Goal: Task Accomplishment & Management: Complete application form

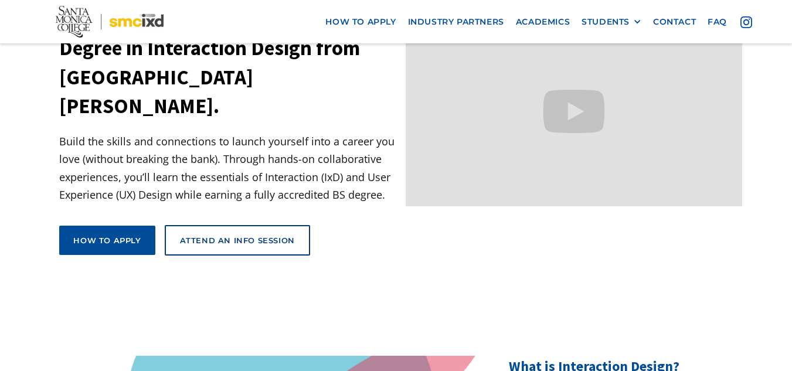
scroll to position [281, 0]
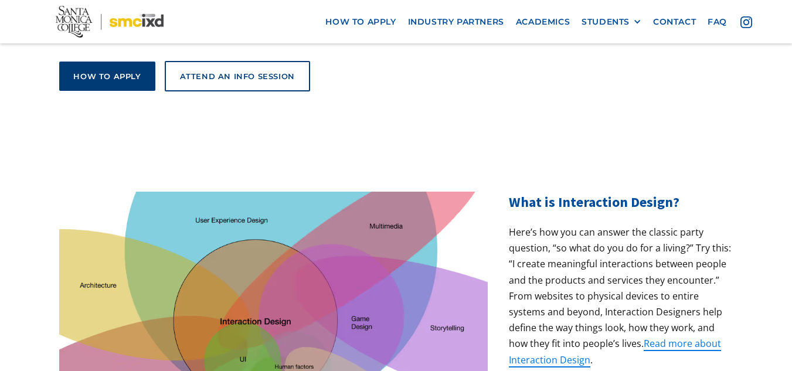
click at [89, 62] on link "How to apply" at bounding box center [107, 76] width 96 height 29
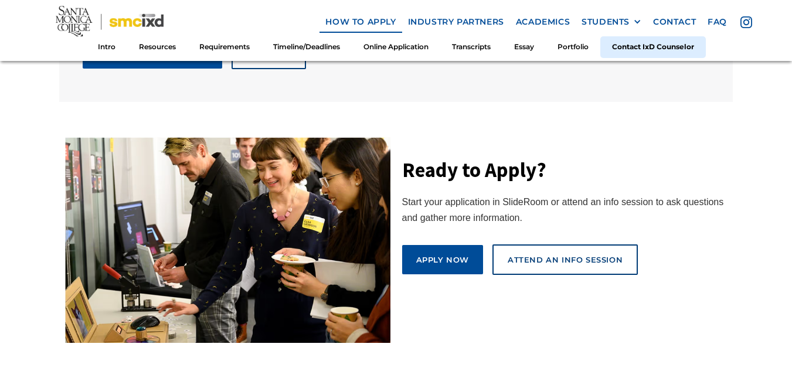
scroll to position [6495, 0]
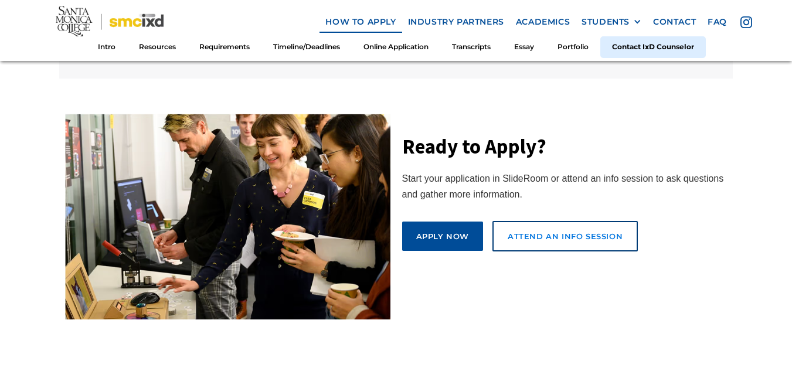
click at [530, 221] on link "attend an info session" at bounding box center [564, 236] width 145 height 30
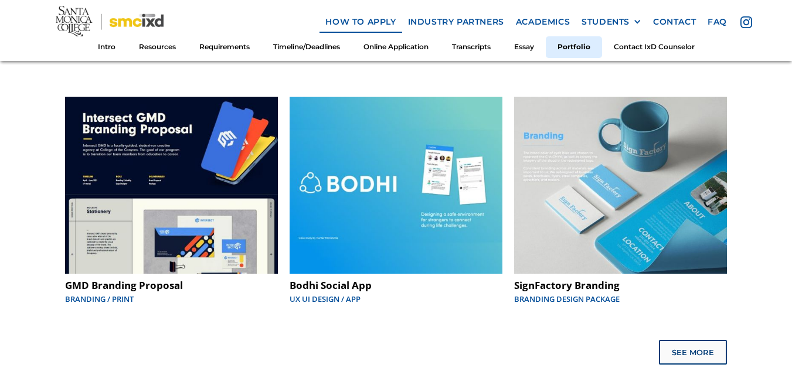
scroll to position [5979, 0]
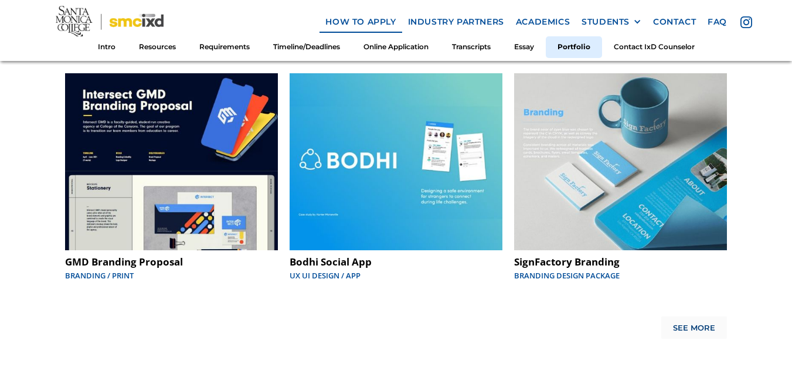
click at [706, 324] on div "See More" at bounding box center [694, 328] width 42 height 9
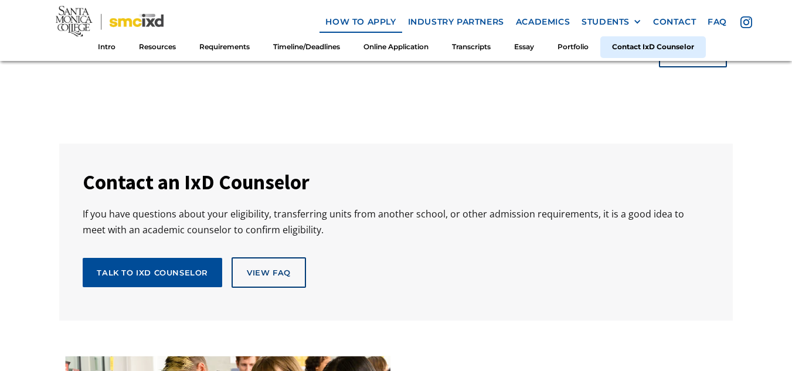
scroll to position [6377, 0]
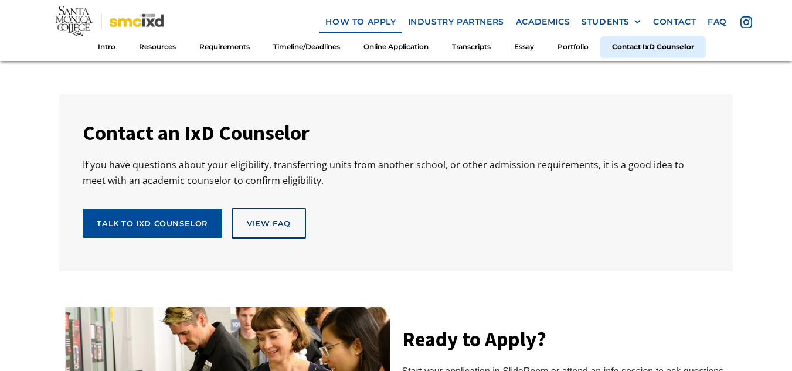
click at [698, 12] on div "See More" at bounding box center [694, 7] width 42 height 9
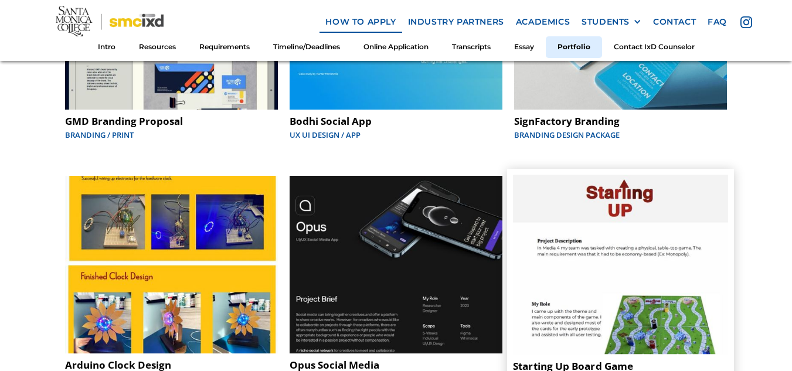
scroll to position [6096, 0]
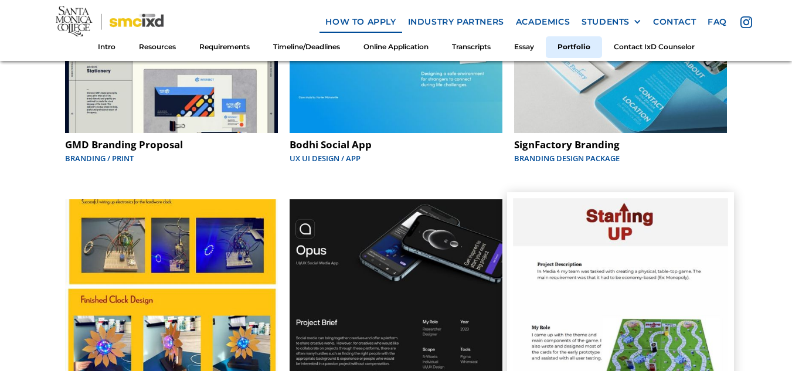
click at [635, 232] on img at bounding box center [620, 288] width 215 height 179
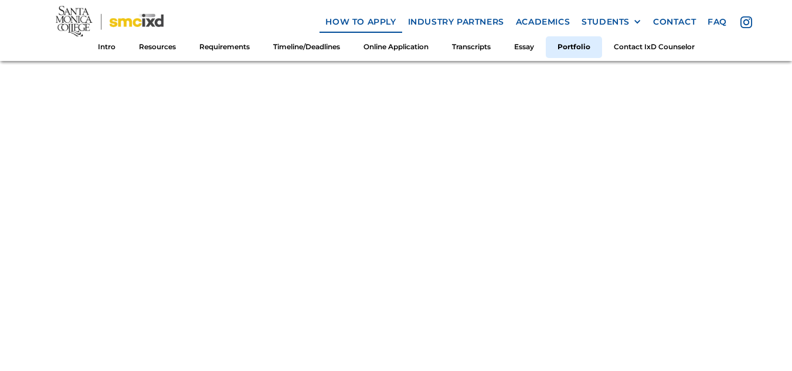
scroll to position [5127, 0]
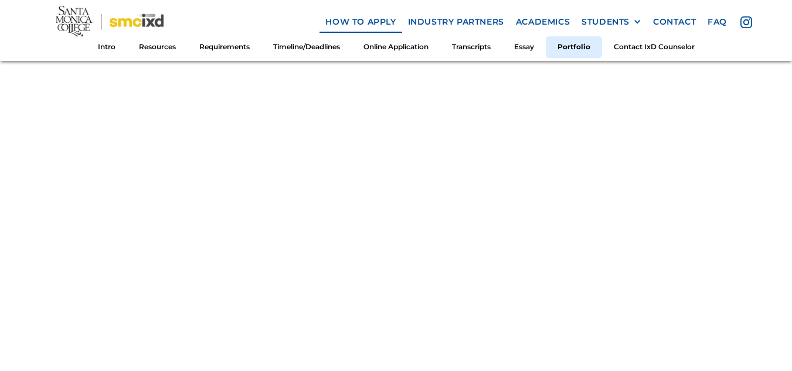
scroll to position [4986, 0]
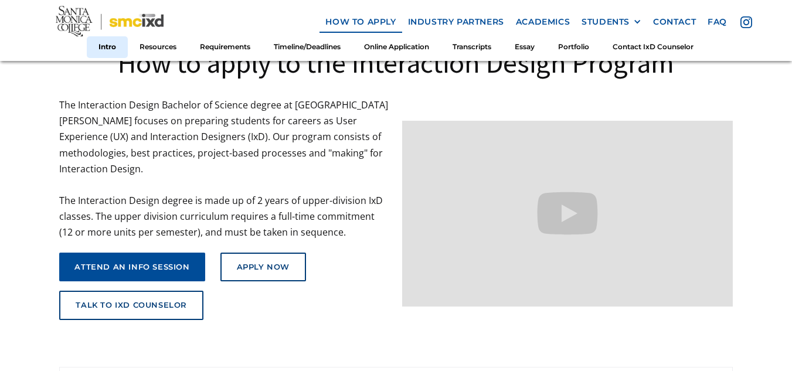
scroll to position [118, 0]
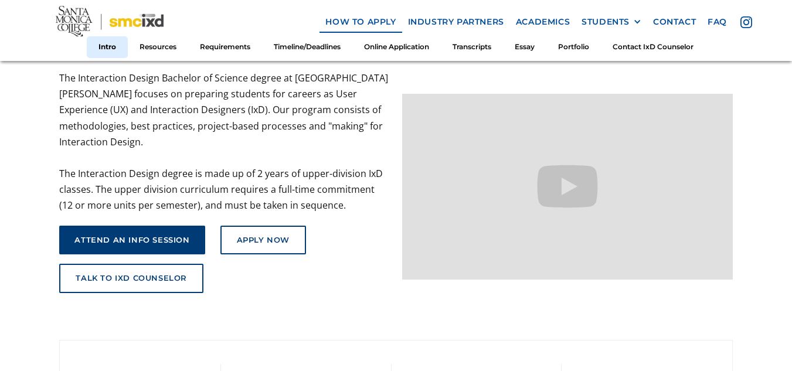
click at [163, 226] on link "attend an info session" at bounding box center [131, 240] width 145 height 29
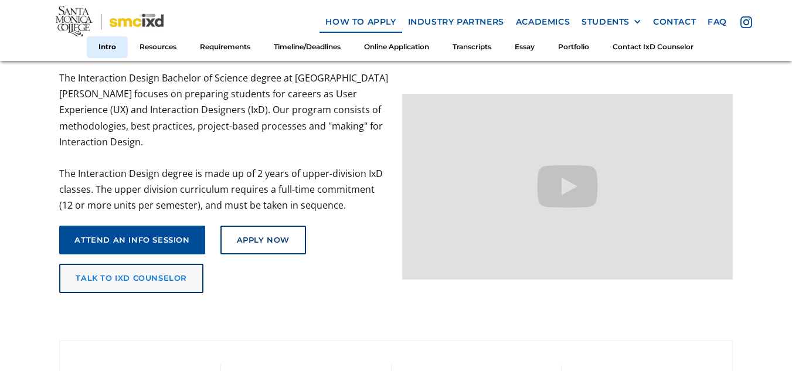
click at [165, 274] on link "talk to ixd counselor" at bounding box center [131, 278] width 144 height 29
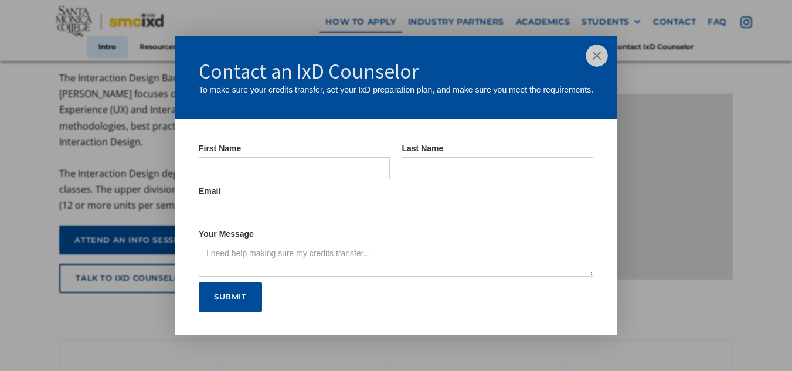
click at [596, 56] on img at bounding box center [597, 56] width 22 height 22
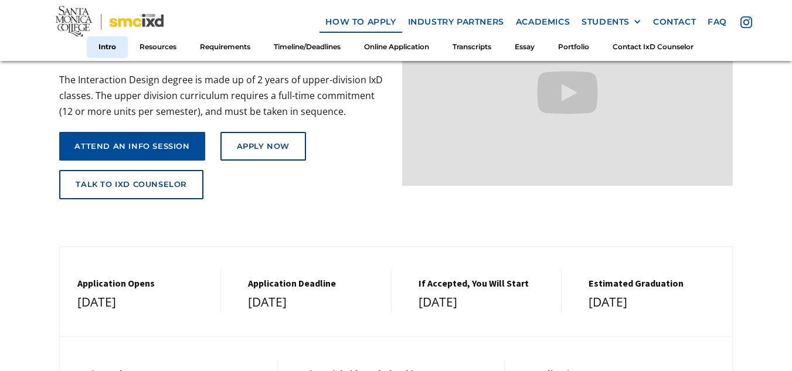
scroll to position [235, 0]
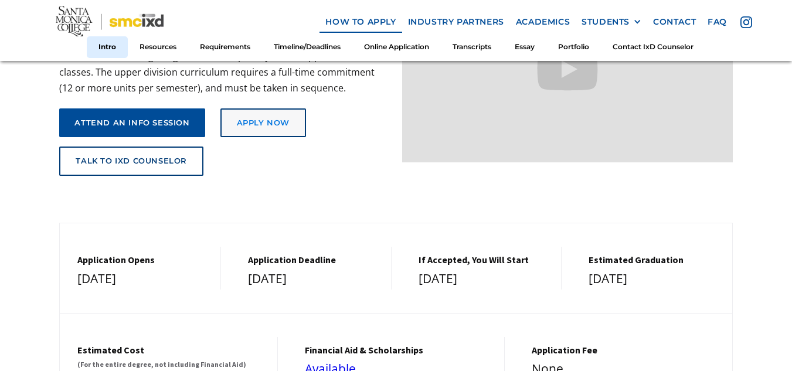
click at [272, 108] on link "Apply Now" at bounding box center [263, 122] width 86 height 29
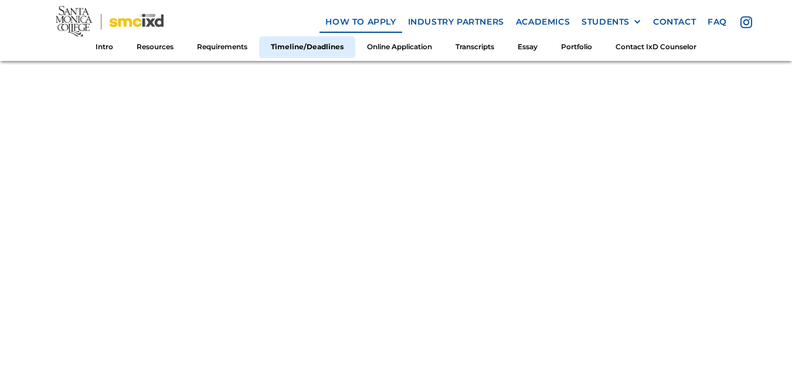
scroll to position [2204, 0]
